Goal: Information Seeking & Learning: Learn about a topic

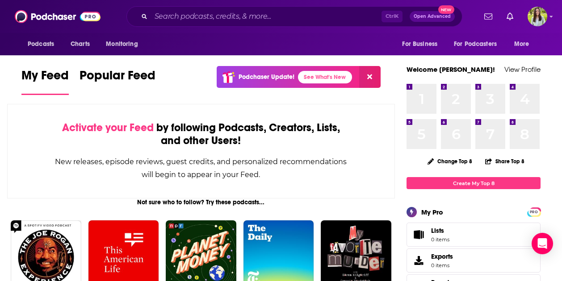
click at [197, 24] on div "Ctrl K Open Advanced New" at bounding box center [294, 16] width 336 height 21
click at [182, 21] on input "Search podcasts, credits, & more..." at bounding box center [266, 16] width 231 height 14
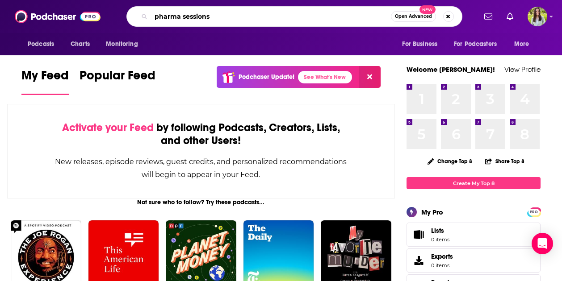
type input "pharma sessions"
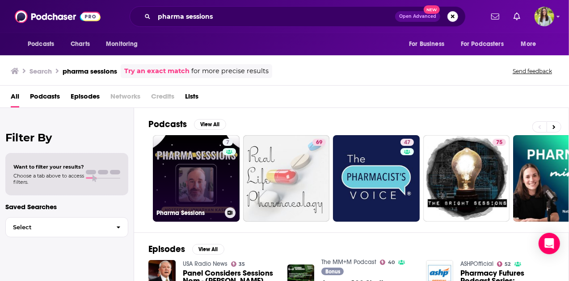
click at [199, 180] on link "7 Pharma Sessions" at bounding box center [196, 178] width 87 height 87
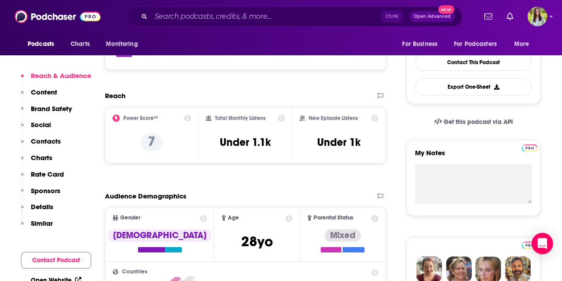
scroll to position [222, 0]
click at [150, 143] on p "7" at bounding box center [152, 143] width 22 height 18
click at [187, 118] on icon at bounding box center [187, 118] width 7 height 7
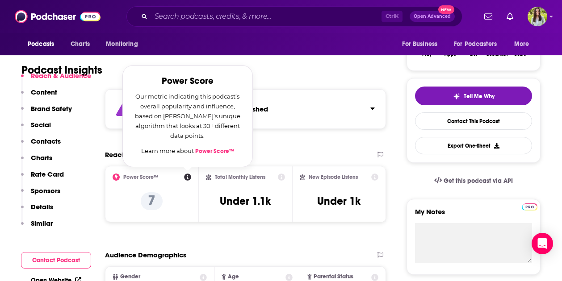
scroll to position [163, 0]
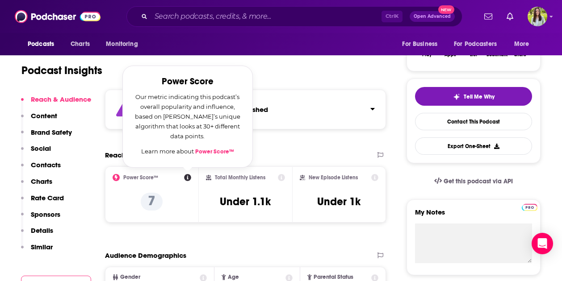
click at [216, 151] on link "Power Score™" at bounding box center [214, 151] width 39 height 7
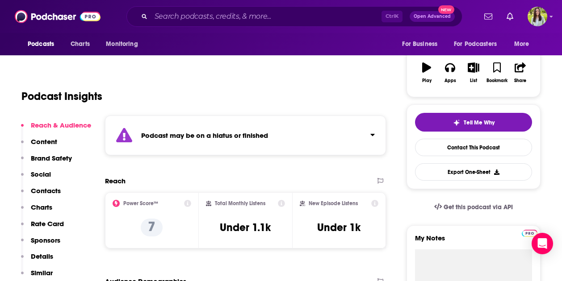
scroll to position [0, 0]
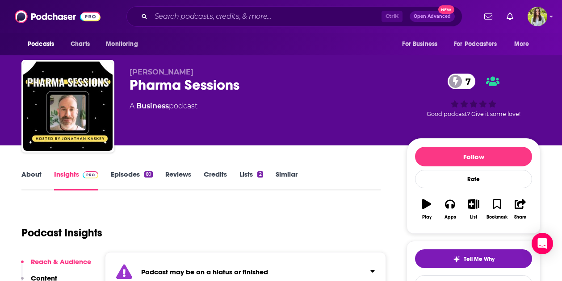
click at [29, 174] on link "About" at bounding box center [31, 180] width 20 height 21
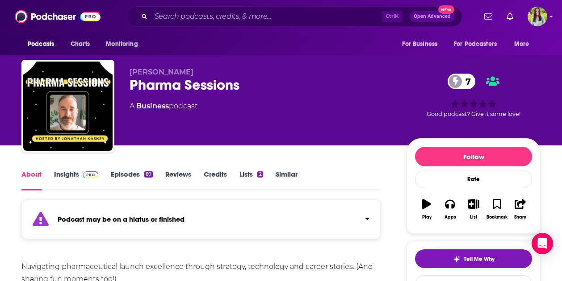
click at [131, 180] on link "Episodes 60" at bounding box center [132, 180] width 42 height 21
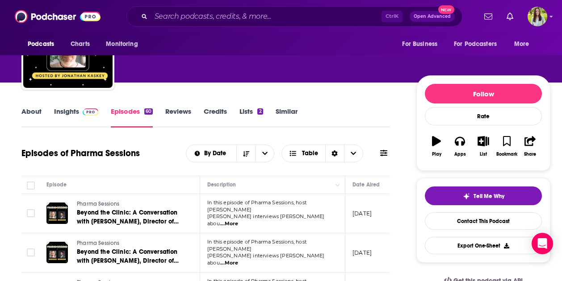
scroll to position [62, 0]
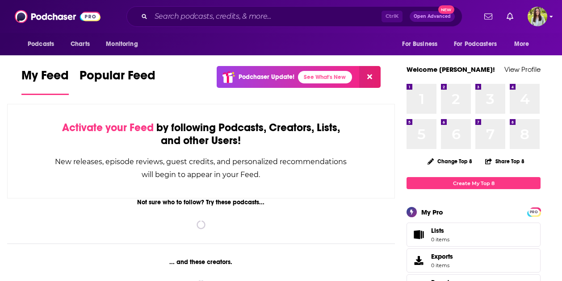
click at [533, 20] on img "Logged in as meaghanyoungblood" at bounding box center [538, 17] width 20 height 20
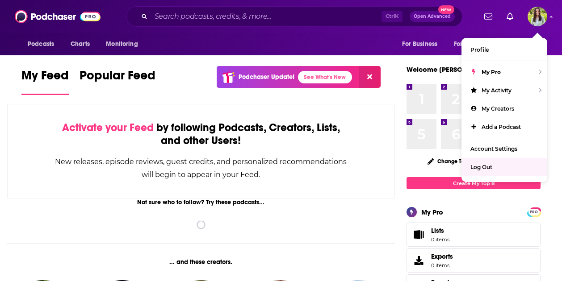
click at [478, 168] on span "Log Out" at bounding box center [481, 167] width 22 height 7
